Goal: Information Seeking & Learning: Check status

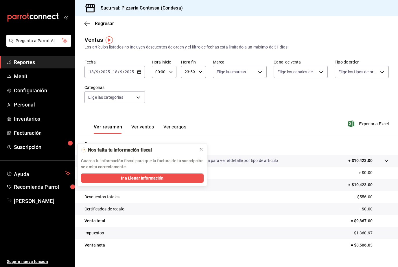
click at [27, 66] on span "Reportes" at bounding box center [42, 62] width 56 height 8
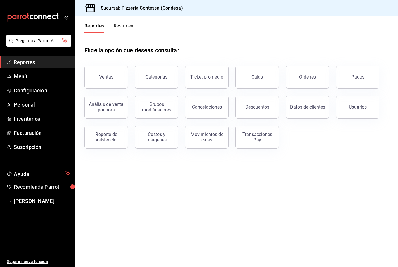
click at [261, 107] on div "Descuentos" at bounding box center [257, 106] width 24 height 5
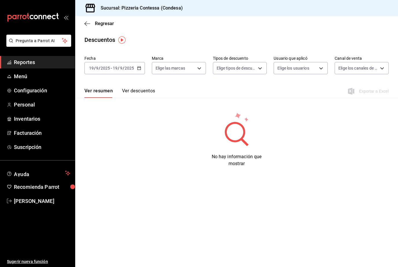
click at [140, 92] on button "Ver descuentos" at bounding box center [138, 93] width 33 height 10
click at [104, 77] on div "Fecha [DATE] [DATE] - [DATE] [DATE] Marca Elige las marcas Tipos de descuento E…" at bounding box center [236, 67] width 304 height 28
click at [96, 64] on div "[DATE] [DATE] - [DATE] [DATE]" at bounding box center [114, 68] width 60 height 12
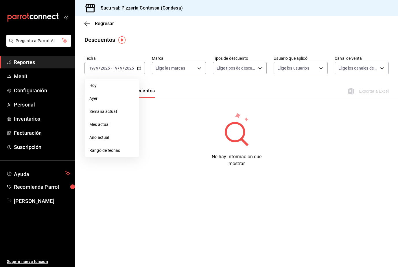
click at [94, 86] on span "Hoy" at bounding box center [111, 86] width 45 height 6
click at [94, 64] on div "[DATE] [DATE] - [DATE] [DATE]" at bounding box center [114, 68] width 60 height 12
click at [98, 95] on li "Ayer" at bounding box center [112, 98] width 54 height 13
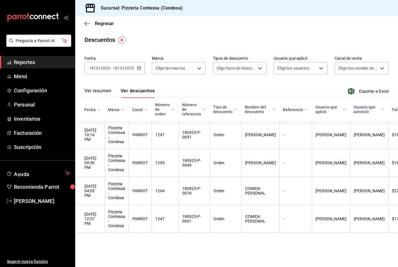
click at [86, 21] on icon "button" at bounding box center [87, 23] width 6 height 5
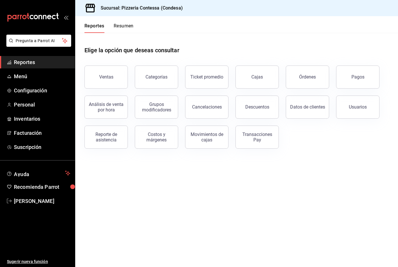
click at [302, 76] on div "Órdenes" at bounding box center [307, 76] width 17 height 5
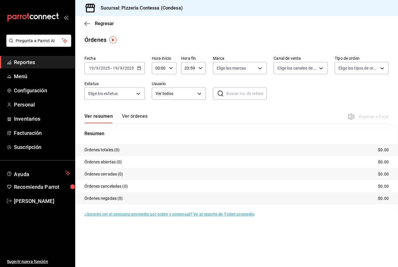
click at [132, 118] on button "Ver órdenes" at bounding box center [134, 119] width 25 height 10
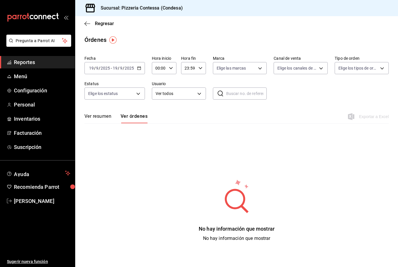
click at [102, 69] on input "2025" at bounding box center [105, 68] width 10 height 5
click at [100, 102] on li "Ayer" at bounding box center [112, 98] width 54 height 13
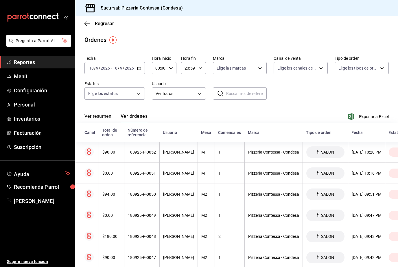
click at [138, 175] on div "180925-P-0051" at bounding box center [142, 173] width 28 height 5
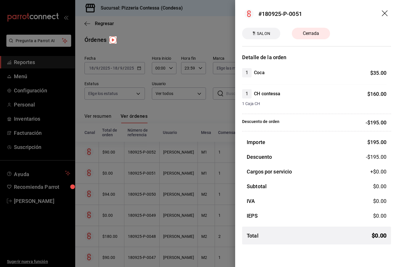
click at [385, 7] on header "#180925-P-0051" at bounding box center [316, 14] width 163 height 28
click at [384, 7] on header "#180925-P-0051" at bounding box center [316, 14] width 163 height 28
click at [384, 8] on header "#180925-P-0051" at bounding box center [316, 14] width 163 height 28
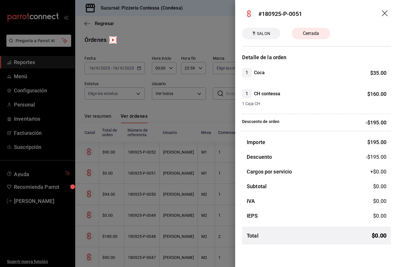
click at [195, 108] on div at bounding box center [199, 133] width 398 height 267
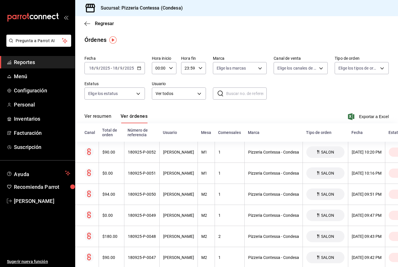
click at [108, 217] on div "$0.00" at bounding box center [111, 215] width 18 height 5
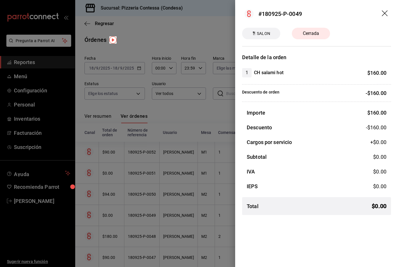
click at [386, 14] on icon "drag" at bounding box center [385, 13] width 7 height 7
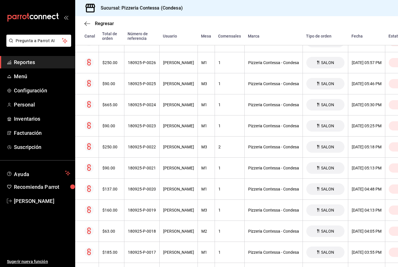
scroll to position [649, 0]
click at [141, 230] on div "180925-P-0018" at bounding box center [142, 231] width 28 height 5
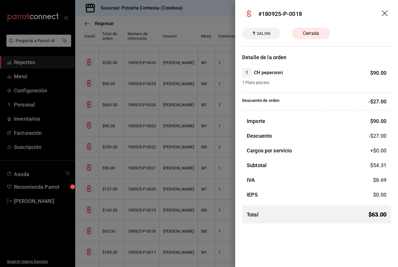
click at [388, 13] on icon "drag" at bounding box center [385, 13] width 7 height 7
click at [389, 14] on header "#180925-P-0018" at bounding box center [316, 14] width 163 height 28
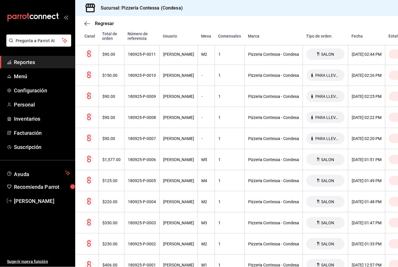
scroll to position [19, 0]
click at [145, 263] on div "180925-P-0001" at bounding box center [142, 265] width 28 height 5
